Goal: Find specific page/section: Find specific page/section

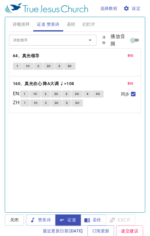
scroll to position [434, 0]
click at [128, 55] on span "删除" at bounding box center [131, 55] width 6 height 5
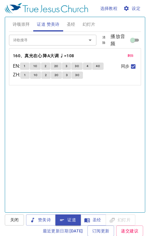
scroll to position [434, 0]
